Goal: Check status: Check status

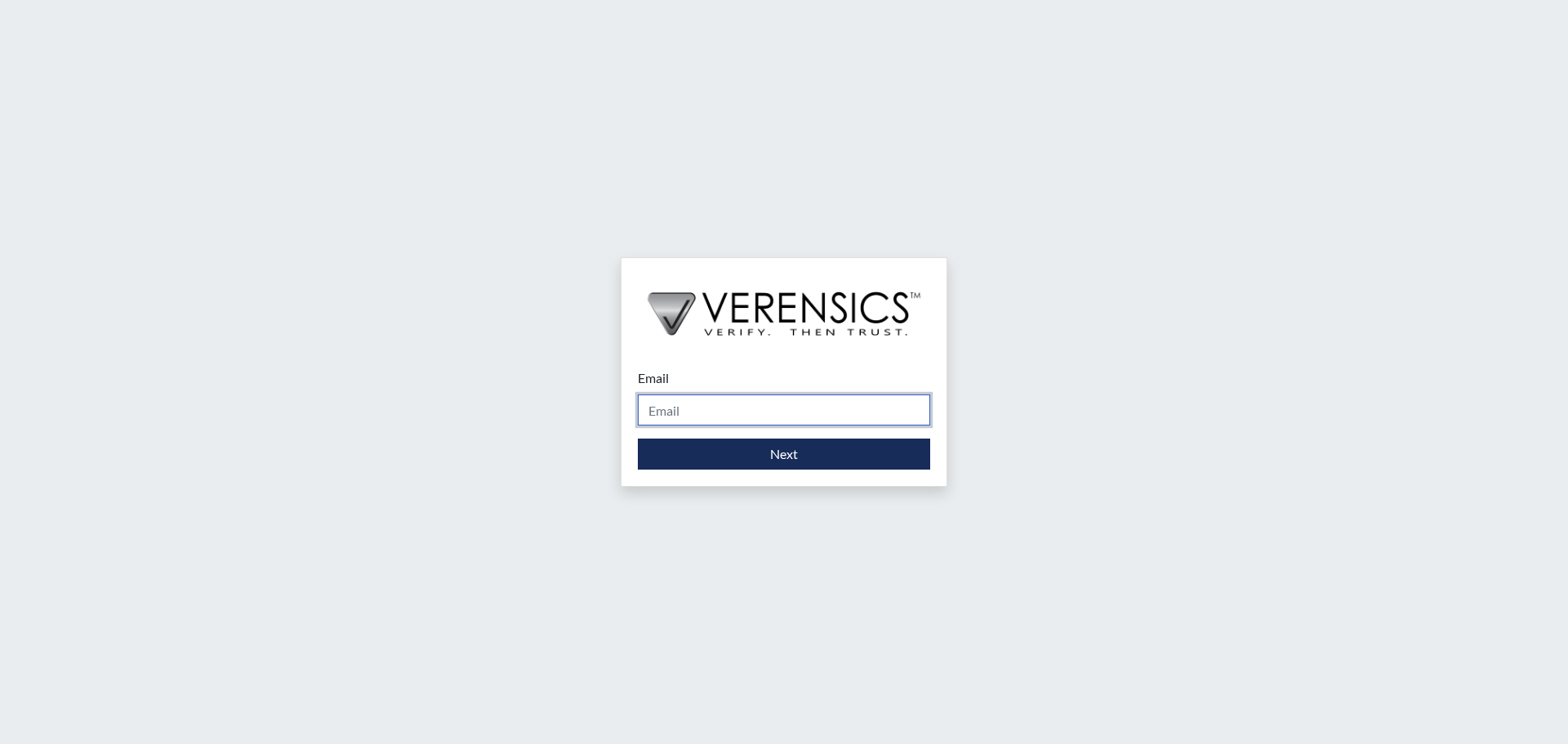
click at [858, 399] on input "Email" at bounding box center [784, 410] width 292 height 31
type input "[PERSON_NAME][EMAIL_ADDRESS][DOMAIN_NAME]"
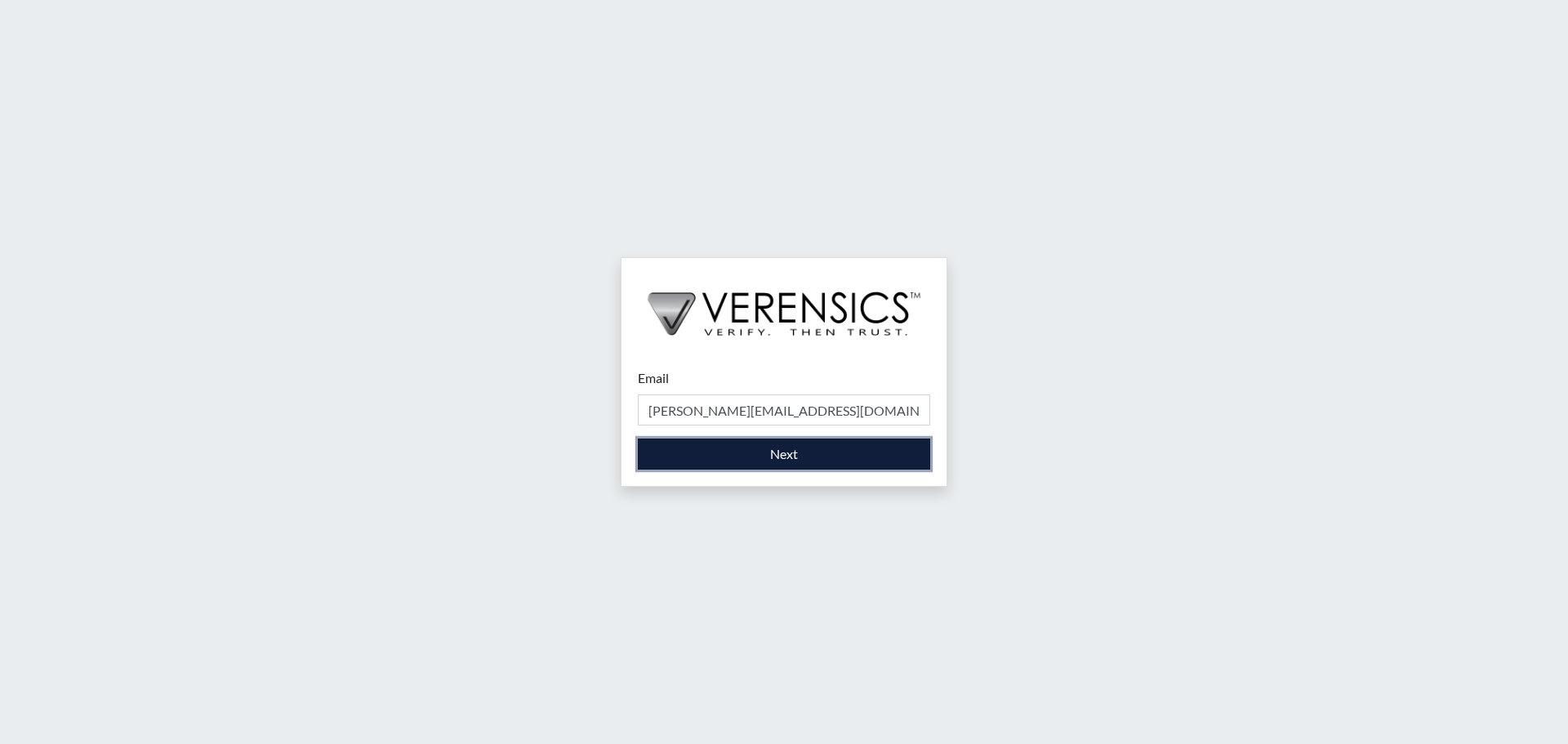
click at [829, 449] on button "Next" at bounding box center [784, 454] width 292 height 31
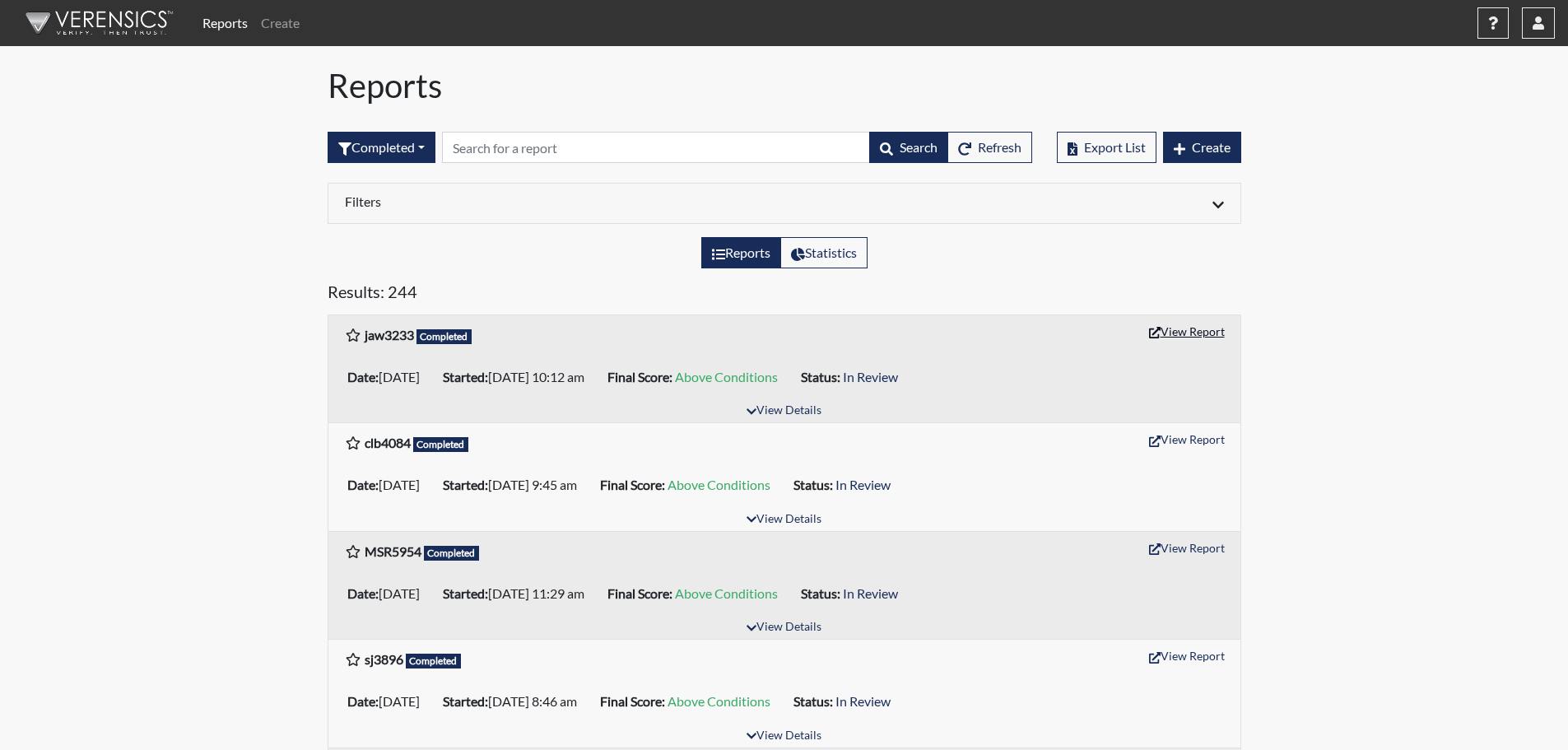
click at [1191, 329] on button "View Report" at bounding box center [1186, 332] width 90 height 26
click at [1542, 27] on icon "button" at bounding box center [1539, 23] width 12 height 13
click at [1433, 221] on link "Sign Out" at bounding box center [1373, 207] width 360 height 27
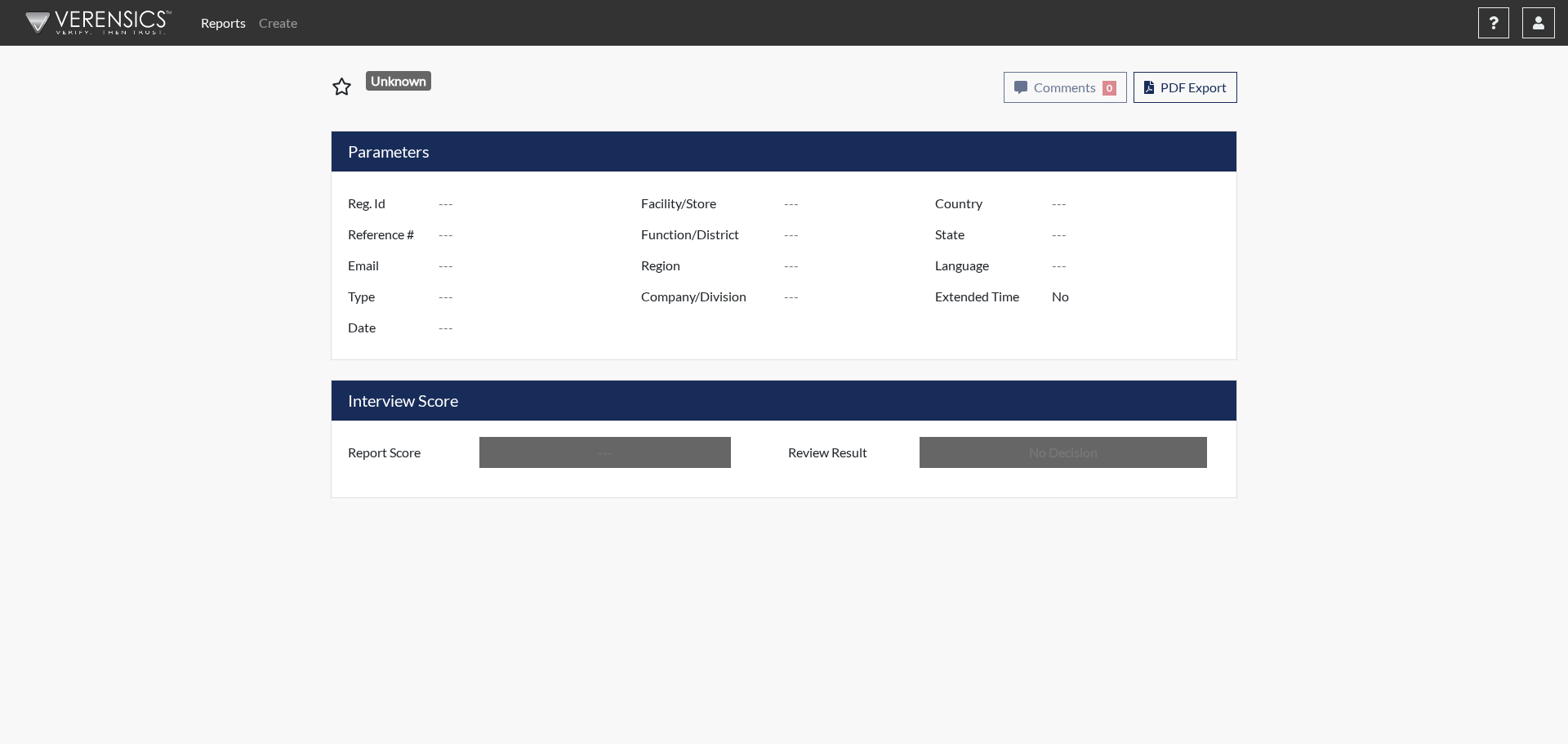
type input "jaw3233"
type input "51385"
type input "---"
type input "Corrections Pre-Employment"
type input "[DATE]"
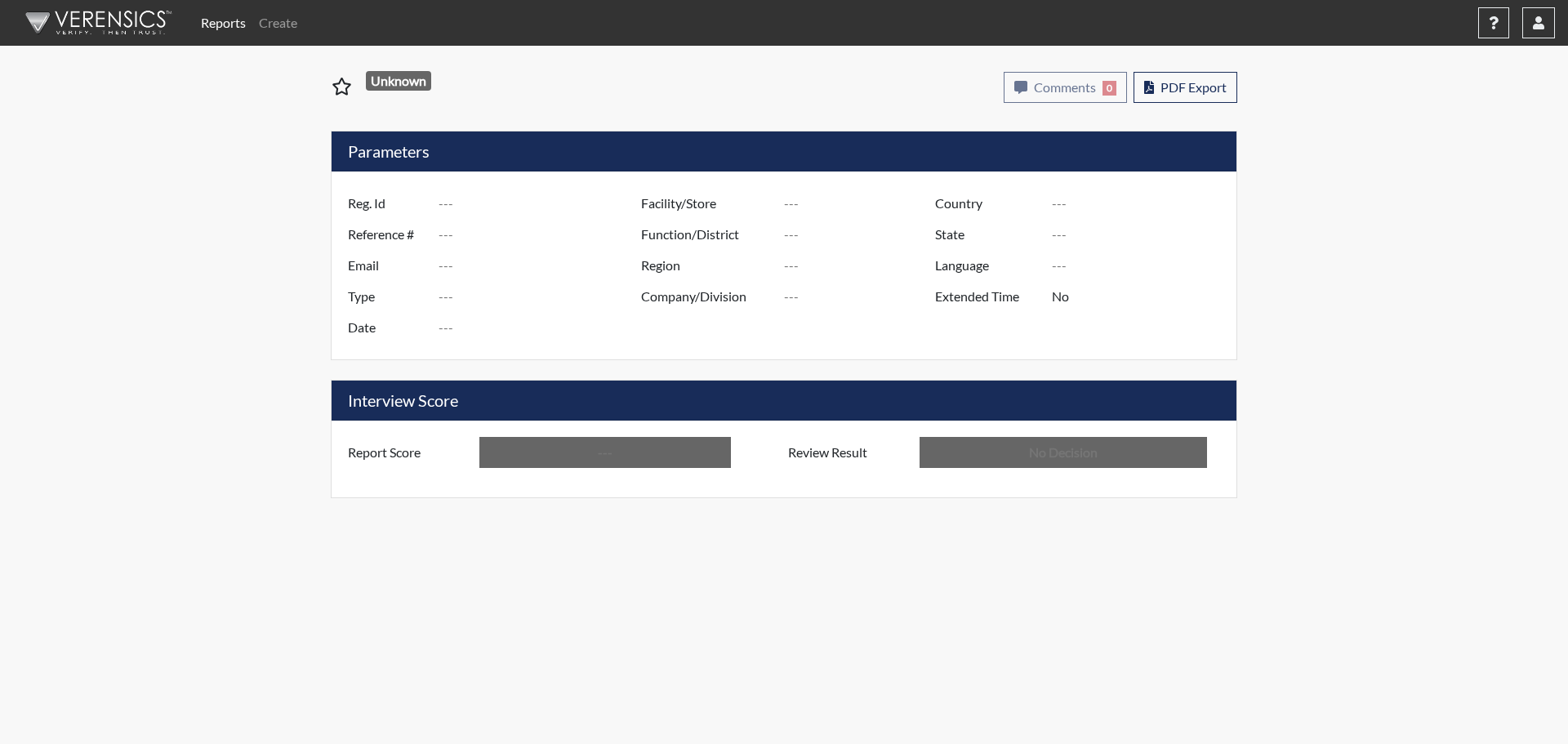
type input "[PERSON_NAME]"
type input "[GEOGRAPHIC_DATA]"
type input "[US_STATE]"
type input "English"
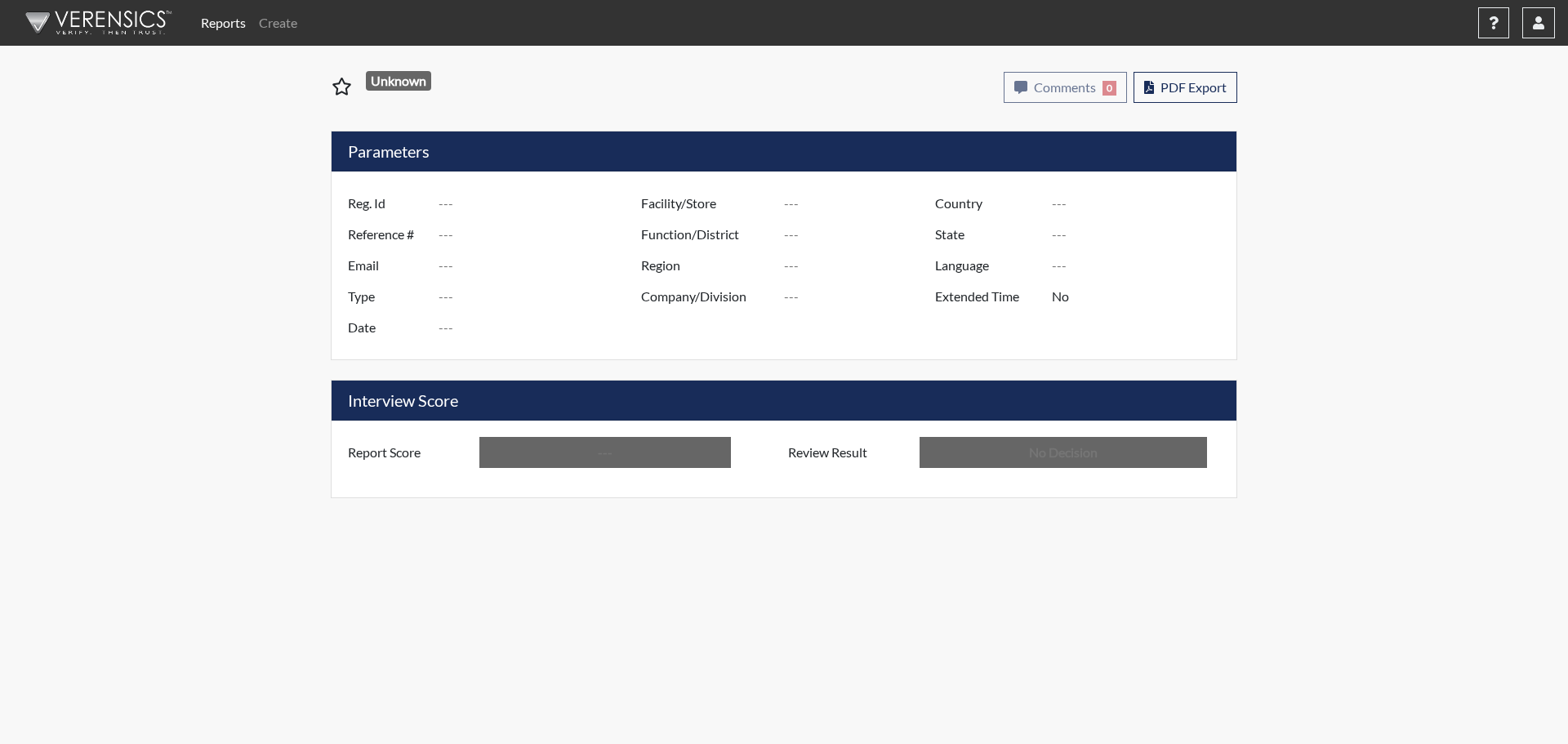
type input "Above Conditions"
type input "In Review"
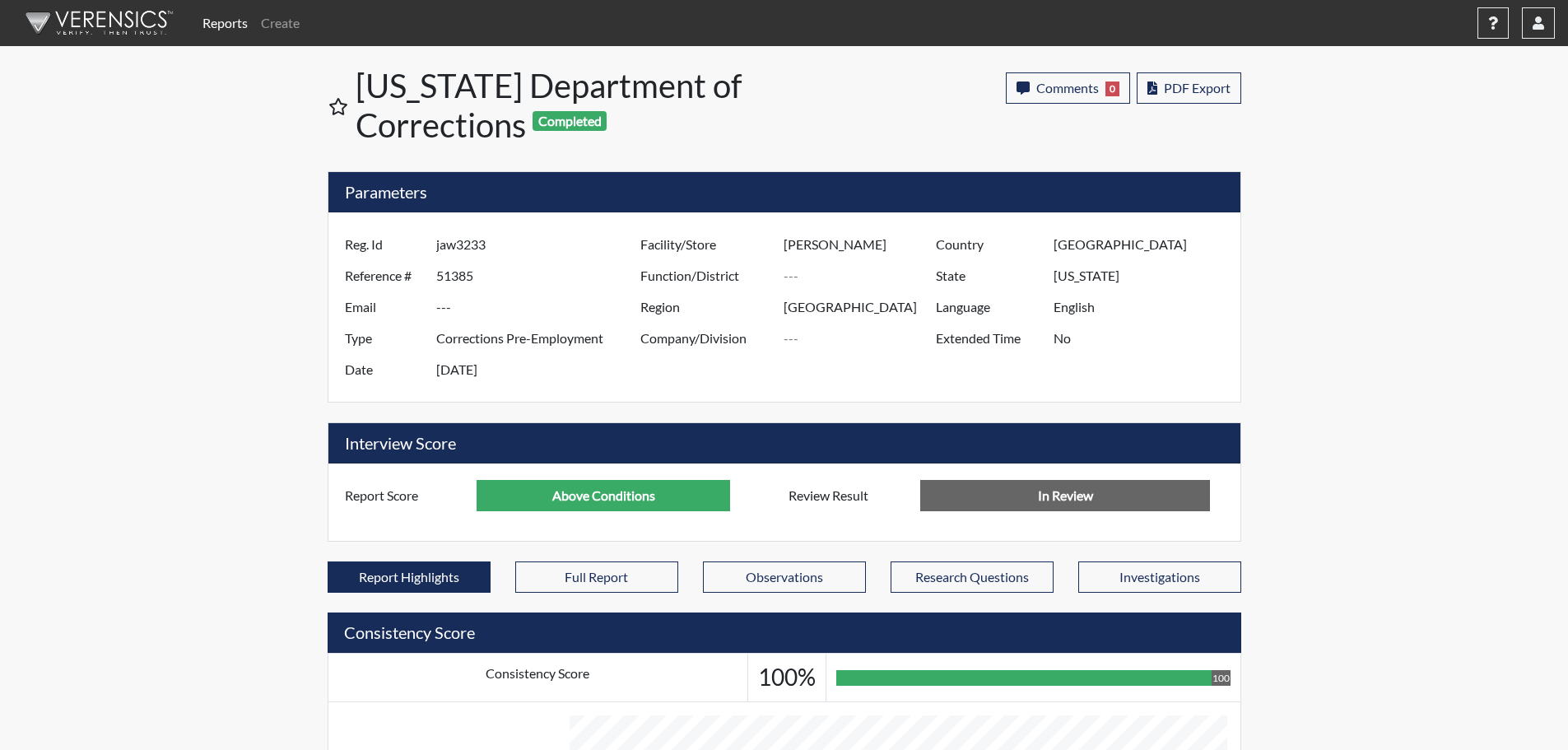
scroll to position [823061, 822274]
